Goal: Task Accomplishment & Management: Use online tool/utility

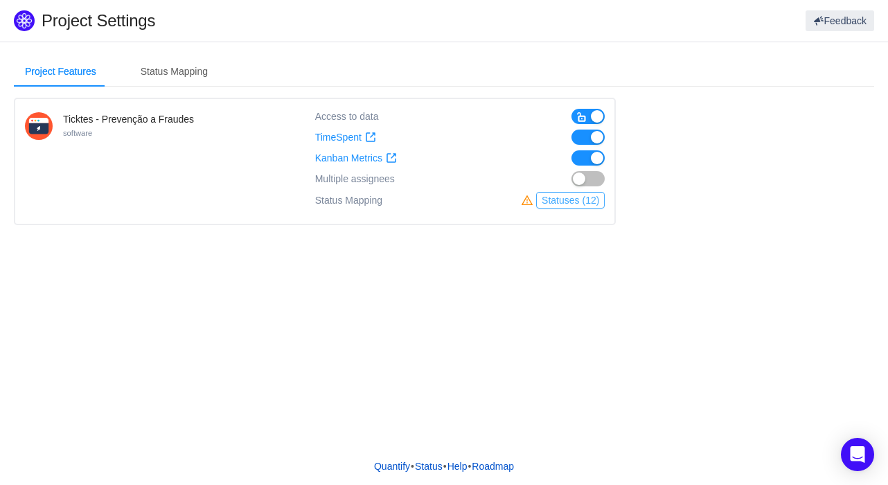
click at [546, 202] on button "Statuses (12)" at bounding box center [570, 200] width 69 height 17
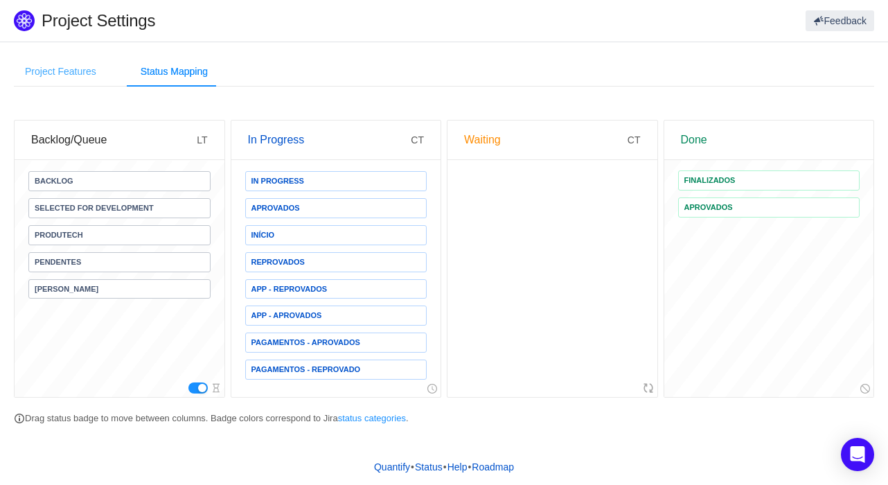
click at [67, 76] on div "Project Features" at bounding box center [61, 71] width 94 height 31
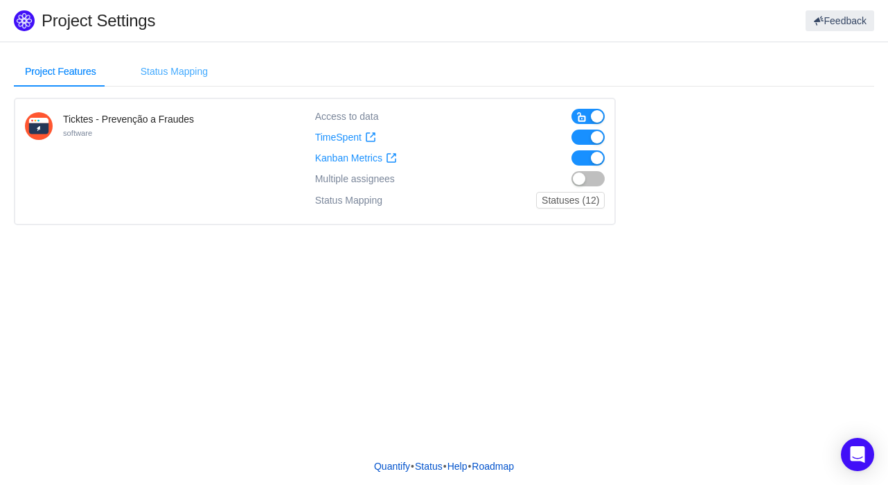
click at [192, 73] on div "Status Mapping" at bounding box center [174, 71] width 89 height 31
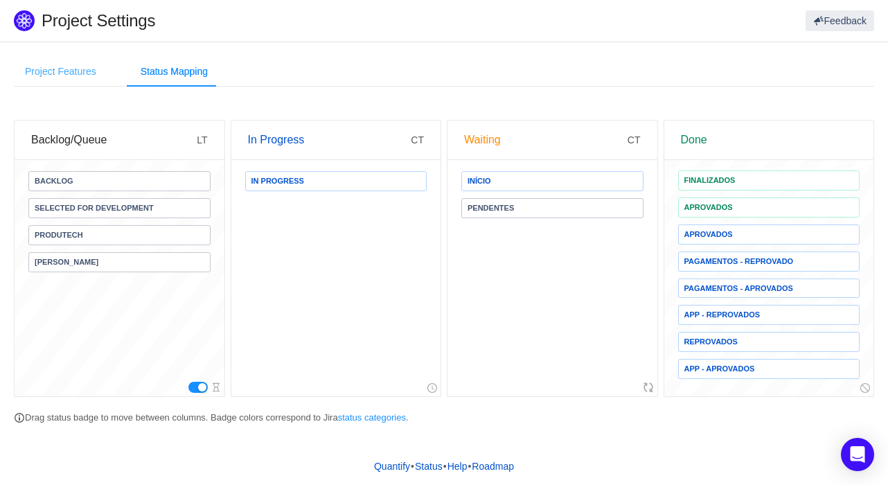
click at [91, 79] on div "Project Features" at bounding box center [61, 71] width 94 height 31
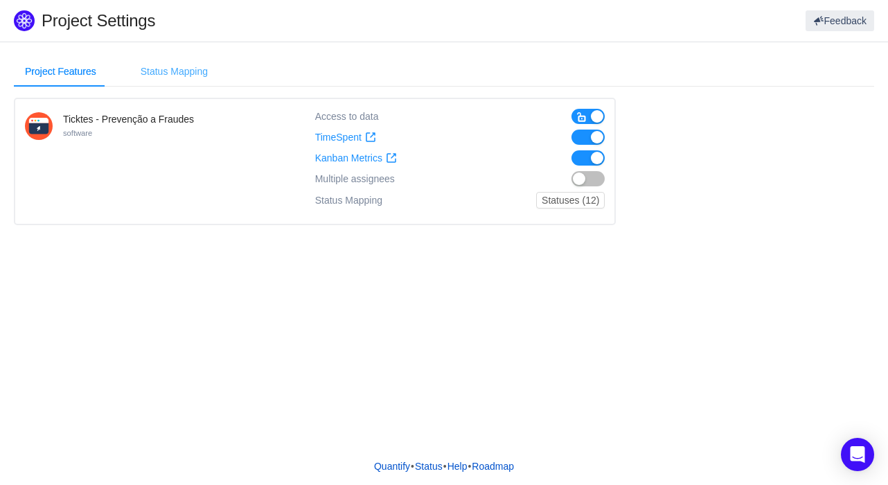
click at [189, 62] on div "Status Mapping" at bounding box center [174, 71] width 89 height 31
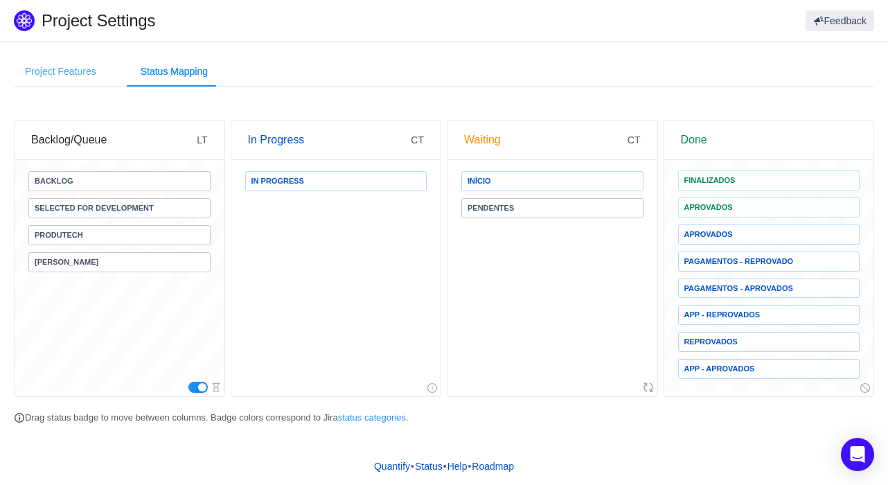
click at [70, 68] on div "Project Features" at bounding box center [61, 71] width 94 height 31
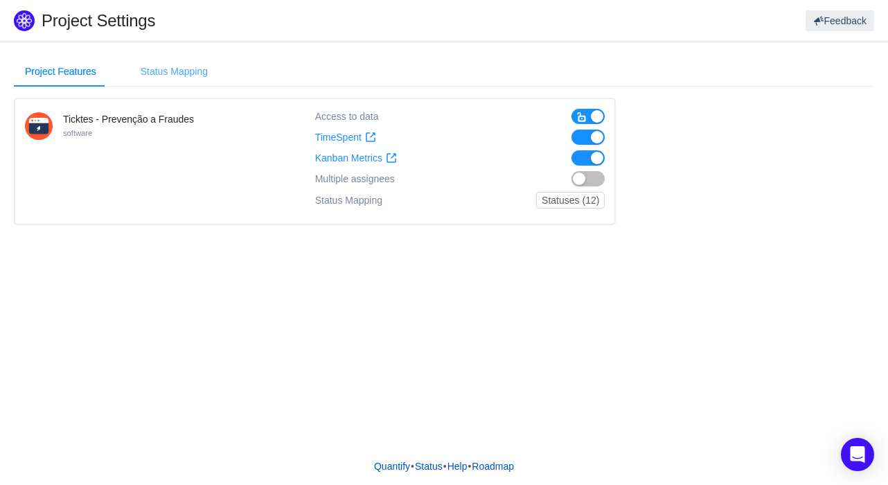
click at [150, 68] on div "Status Mapping" at bounding box center [174, 71] width 89 height 31
